Goal: Navigation & Orientation: Go to known website

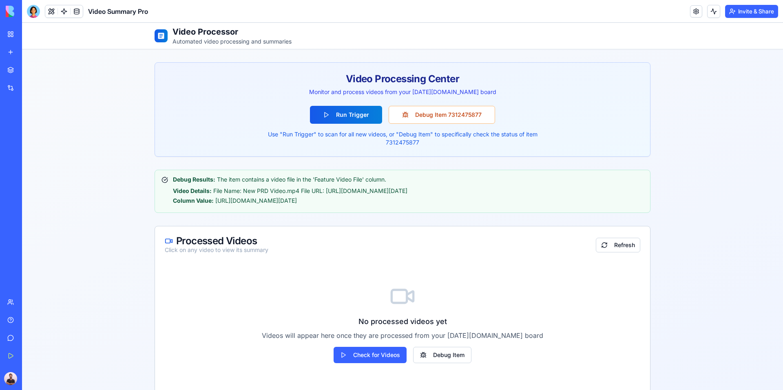
click at [6, 9] on img at bounding box center [31, 11] width 51 height 11
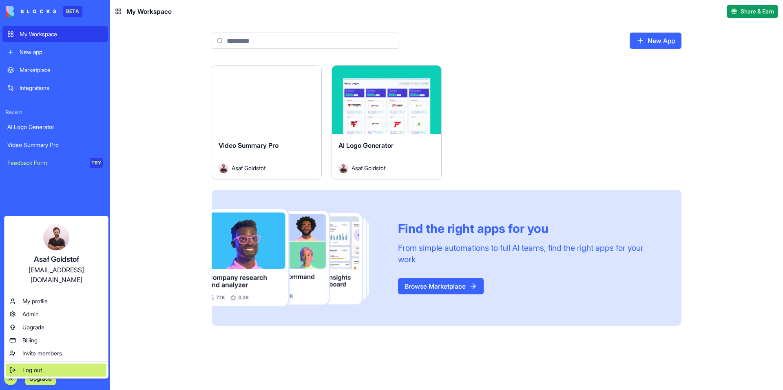
click at [31, 366] on span "Log out" at bounding box center [32, 370] width 20 height 8
